Goal: Information Seeking & Learning: Find specific fact

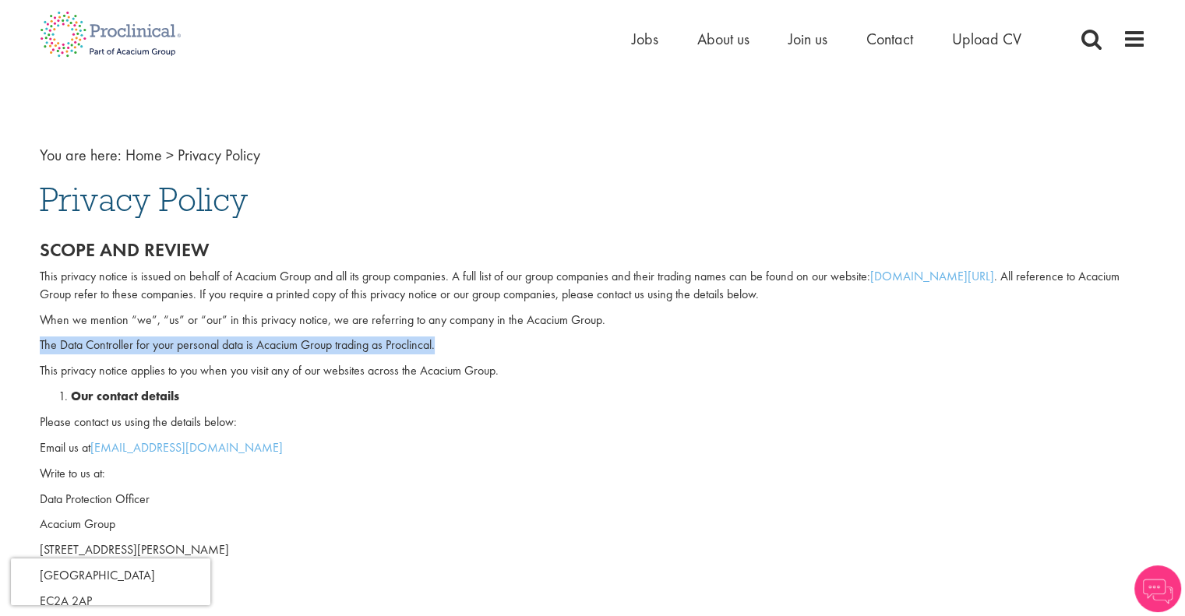
drag, startPoint x: 441, startPoint y: 344, endPoint x: 41, endPoint y: 352, distance: 400.6
click at [41, 352] on p "The Data Controller for your personal data is Acacium Group trading as Proclinc…" at bounding box center [593, 346] width 1106 height 18
copy p "The Data Controller for your personal data is Acacium Group trading as Proclinc…"
